Goal: Manage account settings

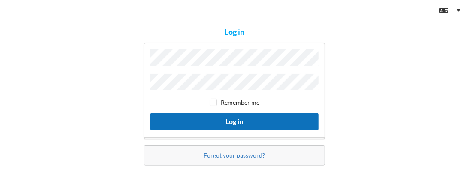
click at [249, 120] on button "Log in" at bounding box center [235, 122] width 168 height 18
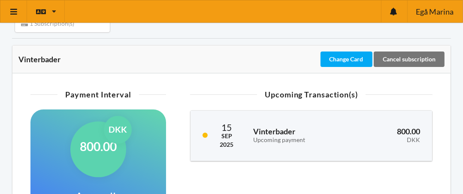
scroll to position [129, 0]
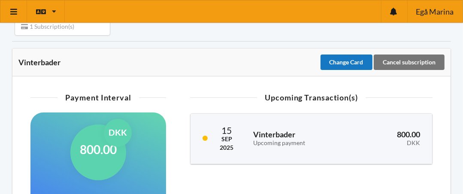
click at [343, 63] on div "Change Card" at bounding box center [347, 62] width 52 height 15
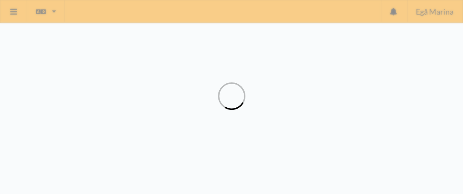
scroll to position [30, 0]
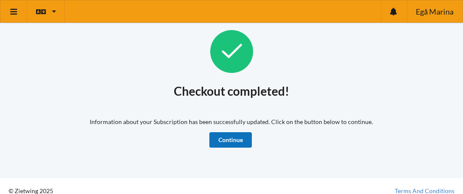
click at [227, 139] on link "Continue" at bounding box center [230, 139] width 42 height 15
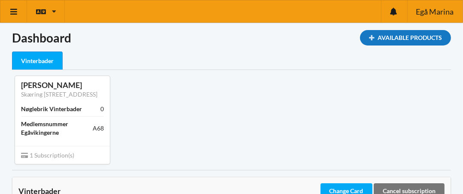
click at [418, 40] on div "Available Products" at bounding box center [405, 37] width 91 height 15
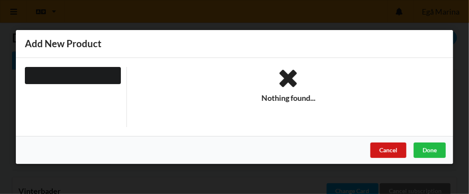
click at [387, 149] on div "Cancel" at bounding box center [389, 149] width 36 height 15
